Goal: Contribute content: Add original content to the website for others to see

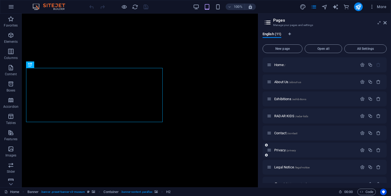
scroll to position [62, 0]
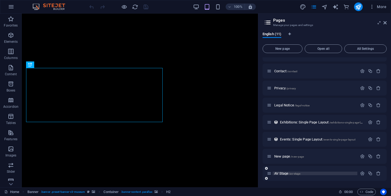
click at [286, 174] on span "AV Stage /av-stage" at bounding box center [287, 174] width 26 height 4
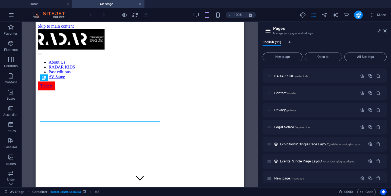
scroll to position [0, 0]
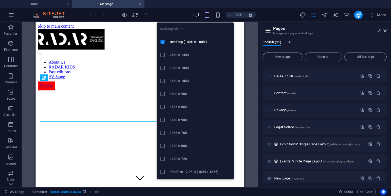
click at [197, 16] on icon "button" at bounding box center [196, 15] width 6 height 6
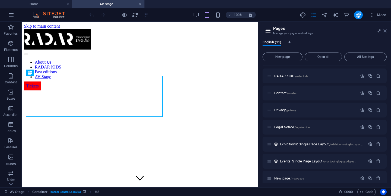
click at [0, 0] on icon at bounding box center [0, 0] width 0 height 0
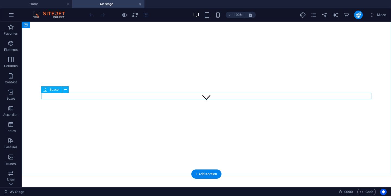
scroll to position [83, 0]
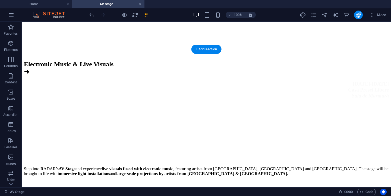
scroll to position [240, 0]
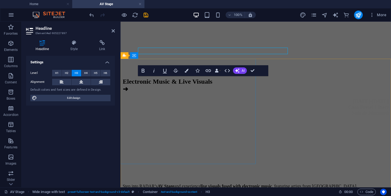
scroll to position [268, 0]
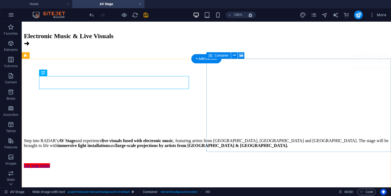
scroll to position [240, 0]
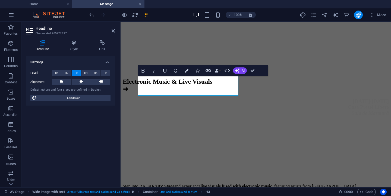
scroll to position [268, 0]
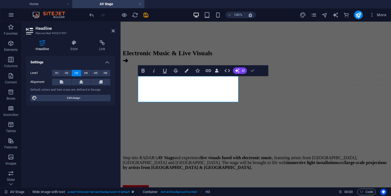
scroll to position [240, 0]
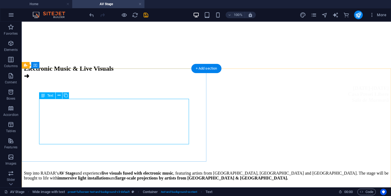
scroll to position [237, 0]
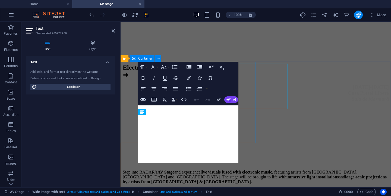
scroll to position [265, 0]
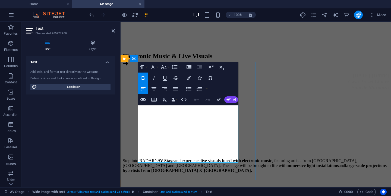
drag, startPoint x: 223, startPoint y: 130, endPoint x: 167, endPoint y: 136, distance: 57.0
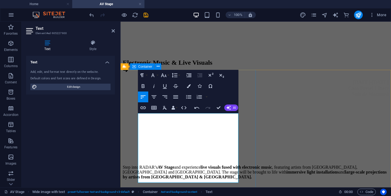
scroll to position [262, 0]
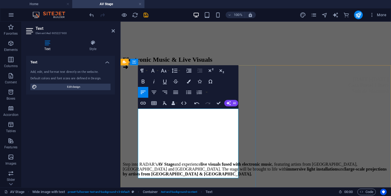
drag, startPoint x: 175, startPoint y: 185, endPoint x: 137, endPoint y: 173, distance: 39.9
click at [152, 78] on icon "button" at bounding box center [154, 81] width 7 height 7
click at [167, 65] on button "Font Size" at bounding box center [164, 70] width 10 height 11
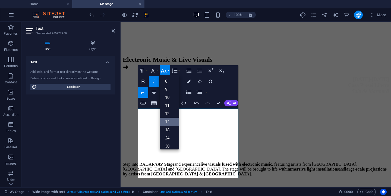
click at [170, 118] on link "14" at bounding box center [169, 122] width 20 height 8
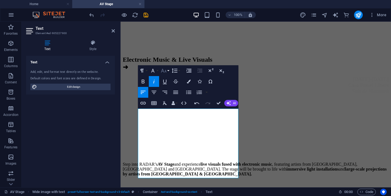
click at [164, 68] on icon "button" at bounding box center [163, 71] width 7 height 7
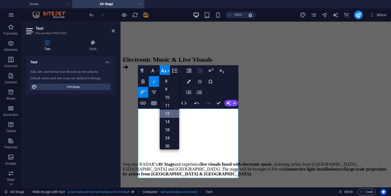
click at [171, 110] on link "12" at bounding box center [169, 114] width 20 height 8
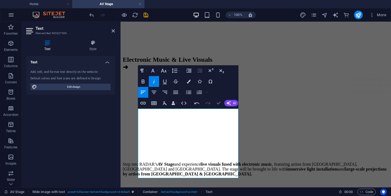
scroll to position [220, 0]
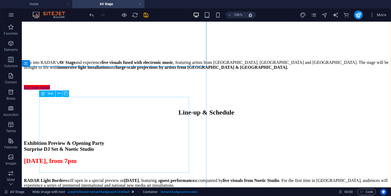
scroll to position [347, 0]
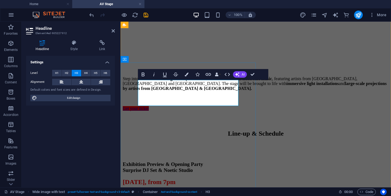
scroll to position [395, 0]
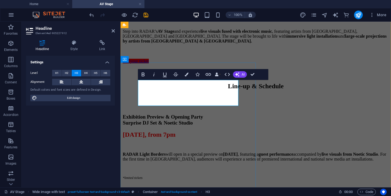
drag, startPoint x: 197, startPoint y: 101, endPoint x: 187, endPoint y: 97, distance: 10.7
copy h3 "[PERSON_NAME]"
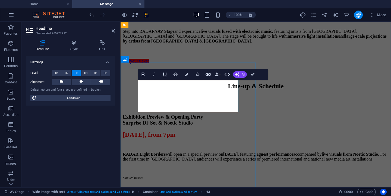
drag, startPoint x: 195, startPoint y: 108, endPoint x: 184, endPoint y: 103, distance: 12.4
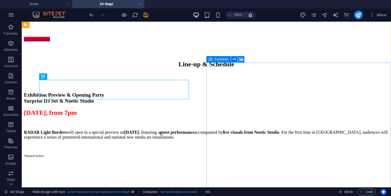
scroll to position [341, 0]
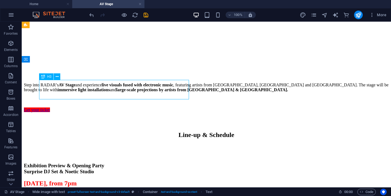
scroll to position [389, 0]
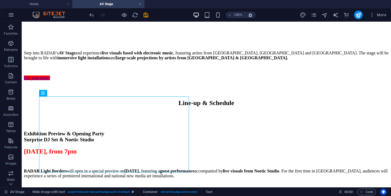
scroll to position [360, 0]
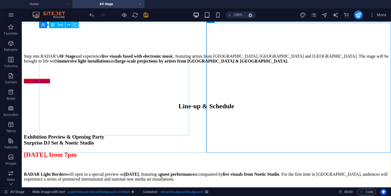
scroll to position [347, 0]
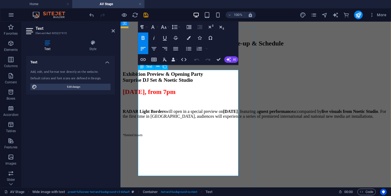
scroll to position [438, 0]
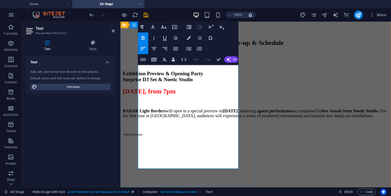
drag, startPoint x: 180, startPoint y: 105, endPoint x: 175, endPoint y: 129, distance: 24.7
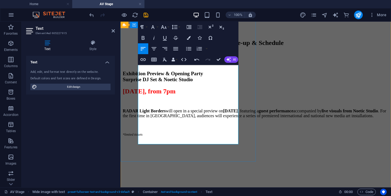
drag, startPoint x: 169, startPoint y: 123, endPoint x: 182, endPoint y: 105, distance: 22.4
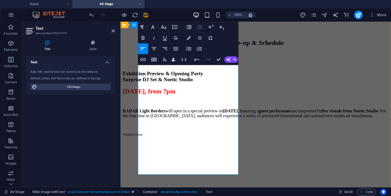
scroll to position [1401, 1]
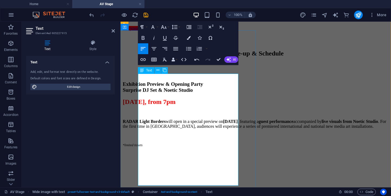
scroll to position [428, 0]
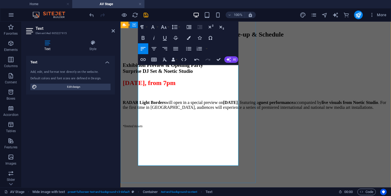
scroll to position [447, 0]
drag, startPoint x: 164, startPoint y: 120, endPoint x: 160, endPoint y: 132, distance: 12.9
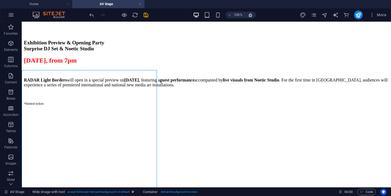
scroll to position [387, 0]
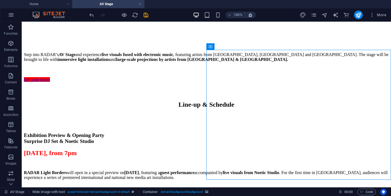
scroll to position [354, 0]
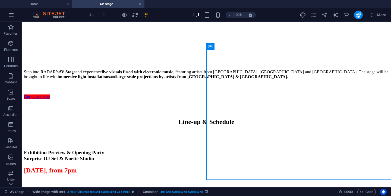
select select "px"
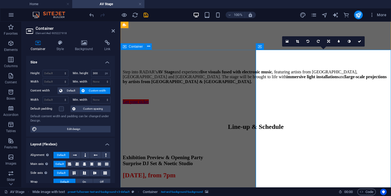
scroll to position [408, 0]
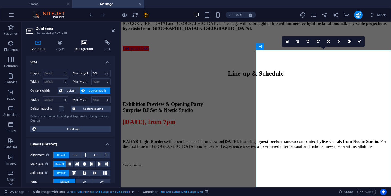
click at [86, 49] on h4 "Background" at bounding box center [85, 45] width 29 height 11
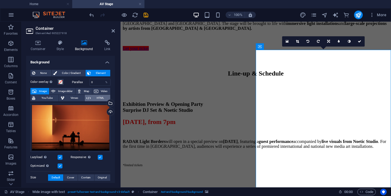
click at [98, 97] on span "HTML" at bounding box center [100, 98] width 16 height 7
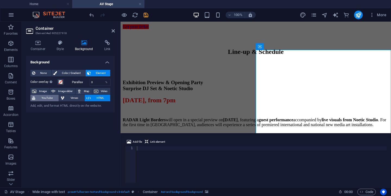
click at [44, 96] on span "YouTube" at bounding box center [47, 98] width 20 height 7
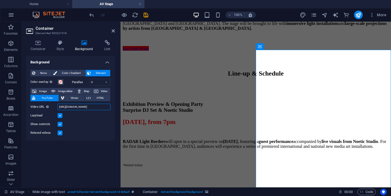
scroll to position [0, 11]
drag, startPoint x: 59, startPoint y: 108, endPoint x: 119, endPoint y: 108, distance: 59.4
click at [119, 108] on div "Container Style Background Link Size Height Default px rem % vh vw Min. height …" at bounding box center [70, 112] width 97 height 152
paste input "[URL][DOMAIN_NAME]"
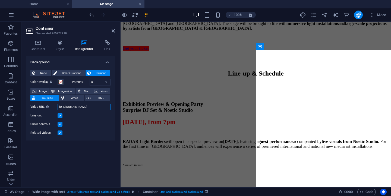
scroll to position [0, 11]
type input "[URL][DOMAIN_NAME]"
click at [59, 133] on label at bounding box center [59, 133] width 5 height 5
click at [0, 0] on input "Related videos" at bounding box center [0, 0] width 0 height 0
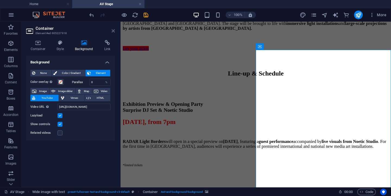
click at [113, 30] on icon at bounding box center [112, 31] width 3 height 4
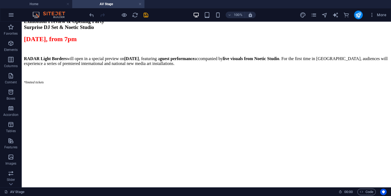
scroll to position [487, 0]
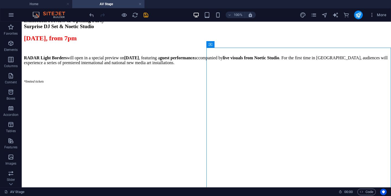
select select "px"
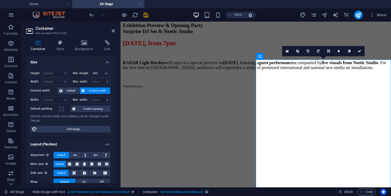
scroll to position [571, 0]
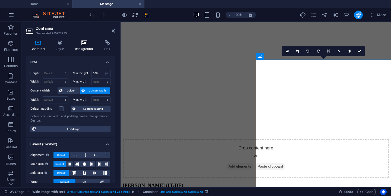
click at [83, 48] on h4 "Background" at bounding box center [85, 45] width 29 height 11
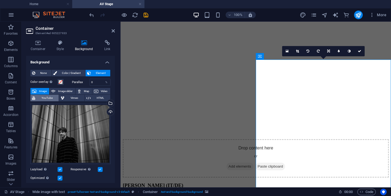
click at [50, 98] on span "YouTube" at bounding box center [47, 98] width 20 height 7
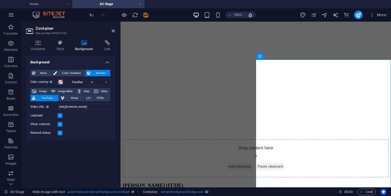
click at [59, 133] on label at bounding box center [59, 133] width 5 height 5
click at [0, 0] on input "Related videos" at bounding box center [0, 0] width 0 height 0
drag, startPoint x: 180, startPoint y: 127, endPoint x: 126, endPoint y: 107, distance: 57.0
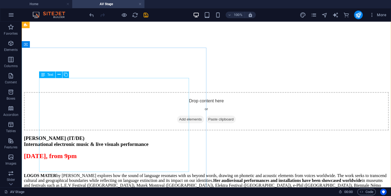
scroll to position [487, 0]
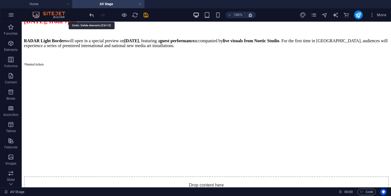
click at [92, 16] on icon "undo" at bounding box center [91, 15] width 6 height 6
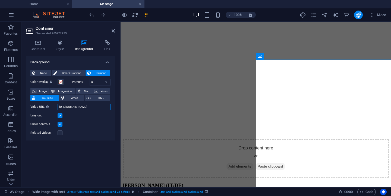
drag, startPoint x: 59, startPoint y: 107, endPoint x: 95, endPoint y: 107, distance: 36.6
click at [95, 107] on input "[URL][DOMAIN_NAME]" at bounding box center [83, 107] width 53 height 7
type input "ch?v=hnoviHgPHkY"
drag, startPoint x: 100, startPoint y: 107, endPoint x: 57, endPoint y: 107, distance: 42.8
click at [57, 107] on input "ch?v=hnoviHgPHkY" at bounding box center [83, 107] width 53 height 7
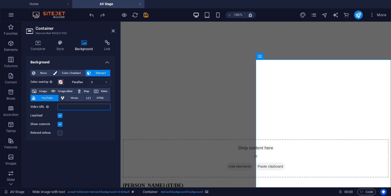
paste input "[URL][DOMAIN_NAME]"
type input "[URL][DOMAIN_NAME]"
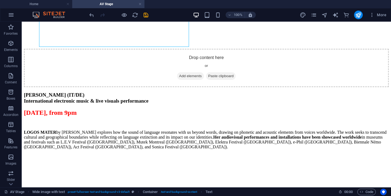
scroll to position [622, 0]
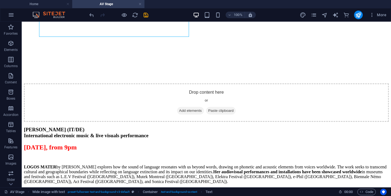
select select "px"
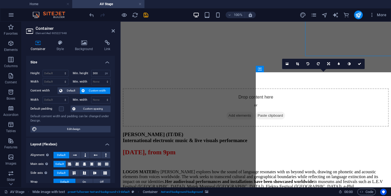
scroll to position [750, 0]
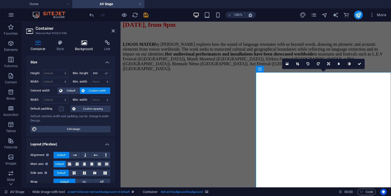
click at [82, 44] on icon at bounding box center [84, 42] width 27 height 5
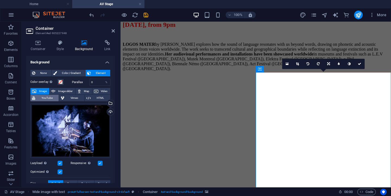
click at [49, 98] on span "YouTube" at bounding box center [47, 98] width 20 height 7
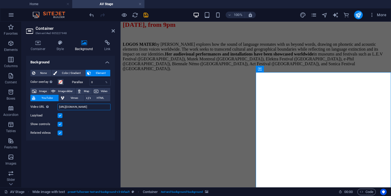
scroll to position [0, 11]
drag, startPoint x: 60, startPoint y: 107, endPoint x: 110, endPoint y: 107, distance: 50.7
click at [110, 107] on div "None Color / Gradient Element Stretch background to full-width Color overlay Pl…" at bounding box center [70, 103] width 89 height 75
paste input "[URL][DOMAIN_NAME]"
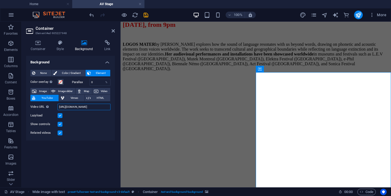
scroll to position [0, 11]
type input "[URL][DOMAIN_NAME]"
click at [60, 133] on label at bounding box center [59, 133] width 5 height 5
click at [0, 0] on input "Related videos" at bounding box center [0, 0] width 0 height 0
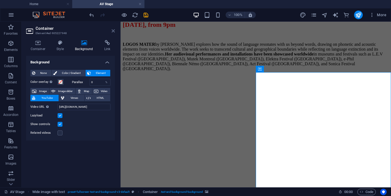
click at [113, 31] on icon at bounding box center [112, 31] width 3 height 4
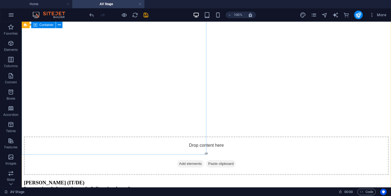
scroll to position [501, 0]
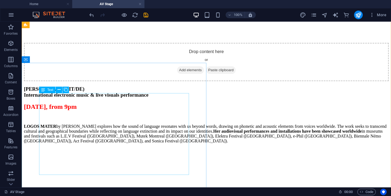
scroll to position [632, 0]
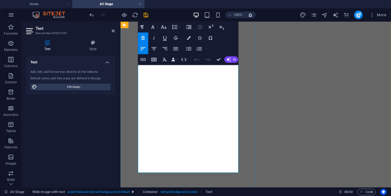
scroll to position [805, 0]
drag, startPoint x: 169, startPoint y: 157, endPoint x: 164, endPoint y: 146, distance: 12.1
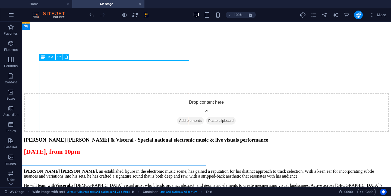
scroll to position [646, 0]
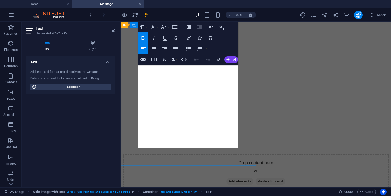
scroll to position [841, 0]
drag, startPoint x: 207, startPoint y: 109, endPoint x: 206, endPoint y: 117, distance: 7.9
click at [142, 36] on icon "button" at bounding box center [143, 38] width 7 height 7
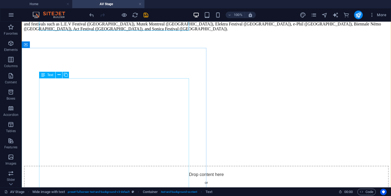
scroll to position [772, 0]
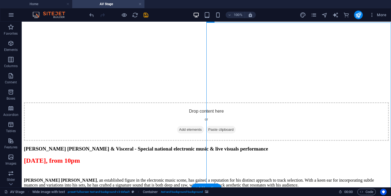
scroll to position [796, 0]
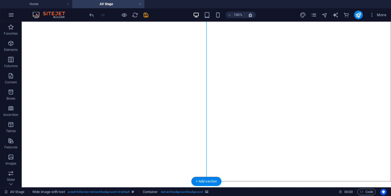
select select "px"
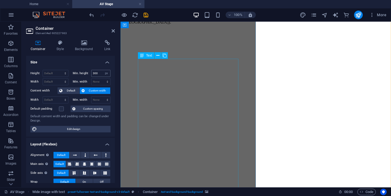
scroll to position [992, 0]
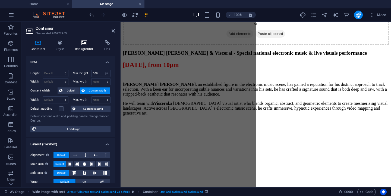
click at [80, 42] on icon at bounding box center [84, 42] width 27 height 5
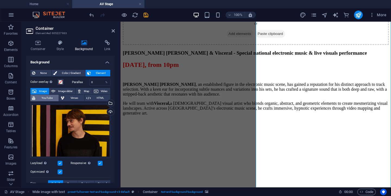
click at [48, 99] on span "YouTube" at bounding box center [47, 98] width 20 height 7
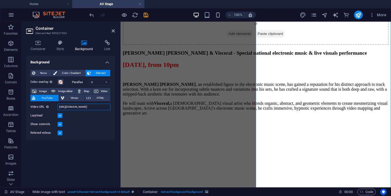
drag, startPoint x: 60, startPoint y: 107, endPoint x: 105, endPoint y: 108, distance: 45.3
click at [105, 108] on input "[URL][DOMAIN_NAME]" at bounding box center [83, 107] width 53 height 7
type input "oviHgPHkY"
drag, startPoint x: 79, startPoint y: 108, endPoint x: 59, endPoint y: 108, distance: 19.3
click at [59, 108] on input "oviHgPHkY" at bounding box center [83, 107] width 53 height 7
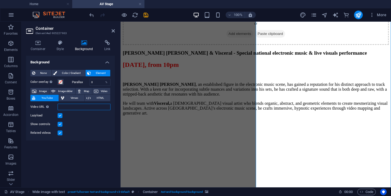
paste input "[URL][DOMAIN_NAME]"
type input "[URL][DOMAIN_NAME]"
click at [59, 134] on label at bounding box center [59, 133] width 5 height 5
click at [0, 0] on input "Related videos" at bounding box center [0, 0] width 0 height 0
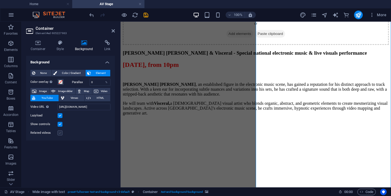
scroll to position [0, 0]
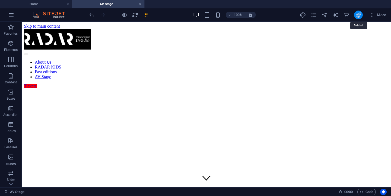
click at [355, 17] on icon "publish" at bounding box center [358, 15] width 6 height 6
